Goal: Information Seeking & Learning: Learn about a topic

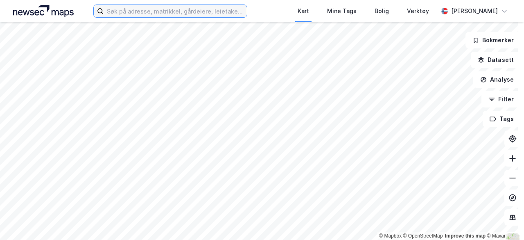
click at [153, 14] on input at bounding box center [175, 11] width 143 height 12
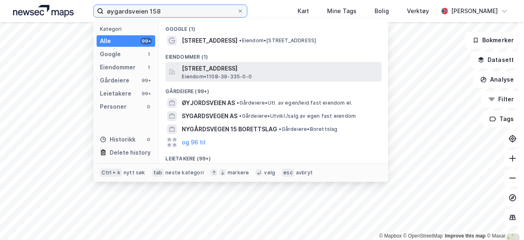
type input "øygardsveien 158"
click at [223, 68] on span "[STREET_ADDRESS]" at bounding box center [280, 68] width 197 height 10
